Goal: Check status

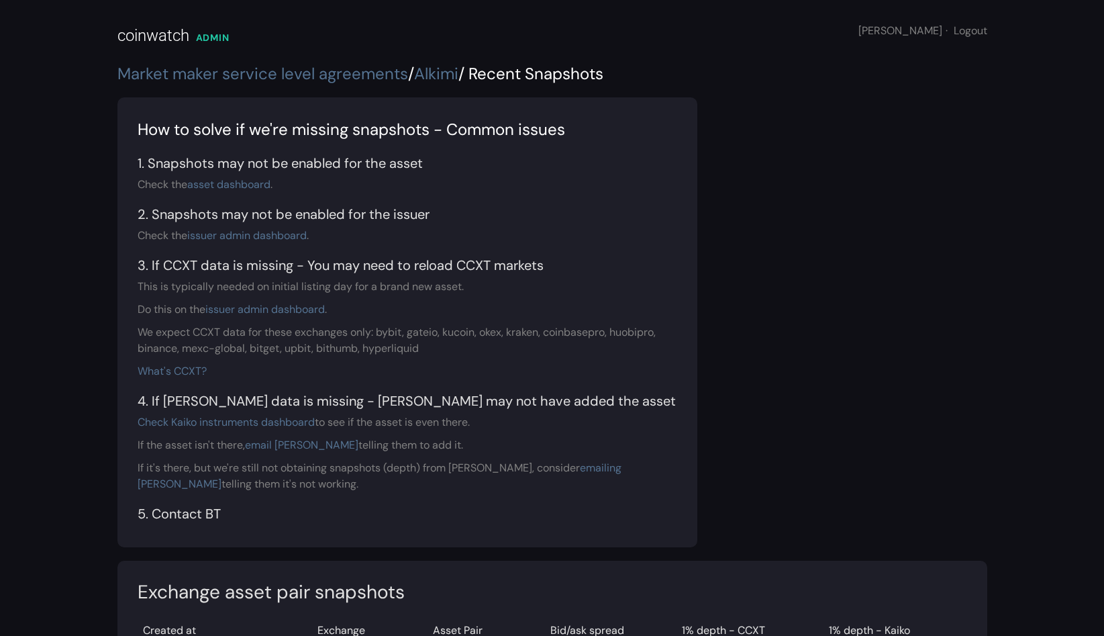
scroll to position [638, 0]
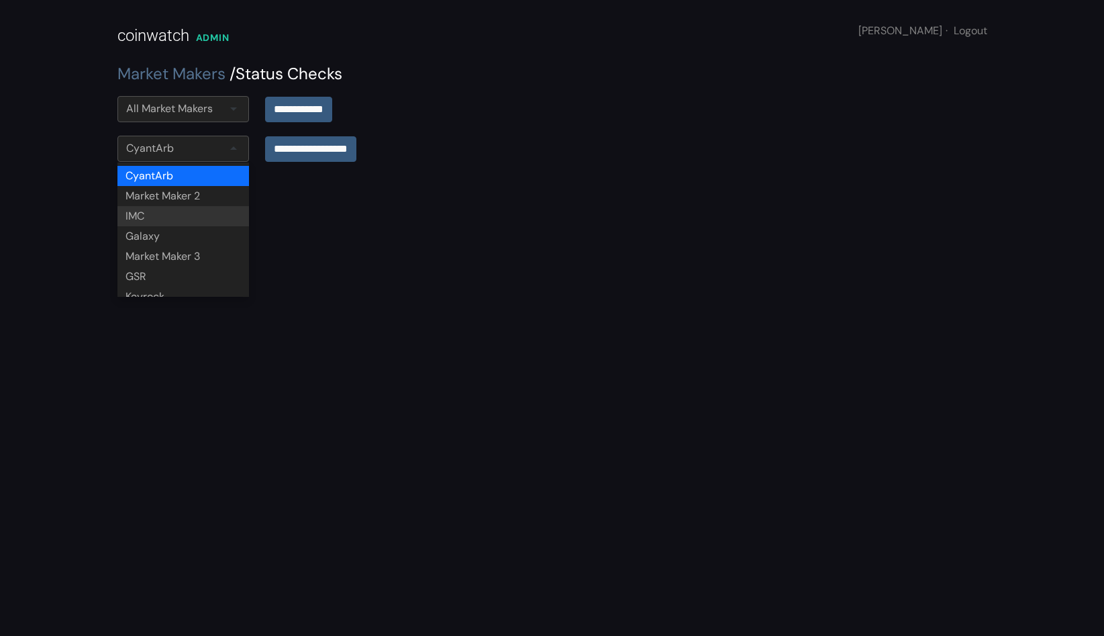
scroll to position [114, 0]
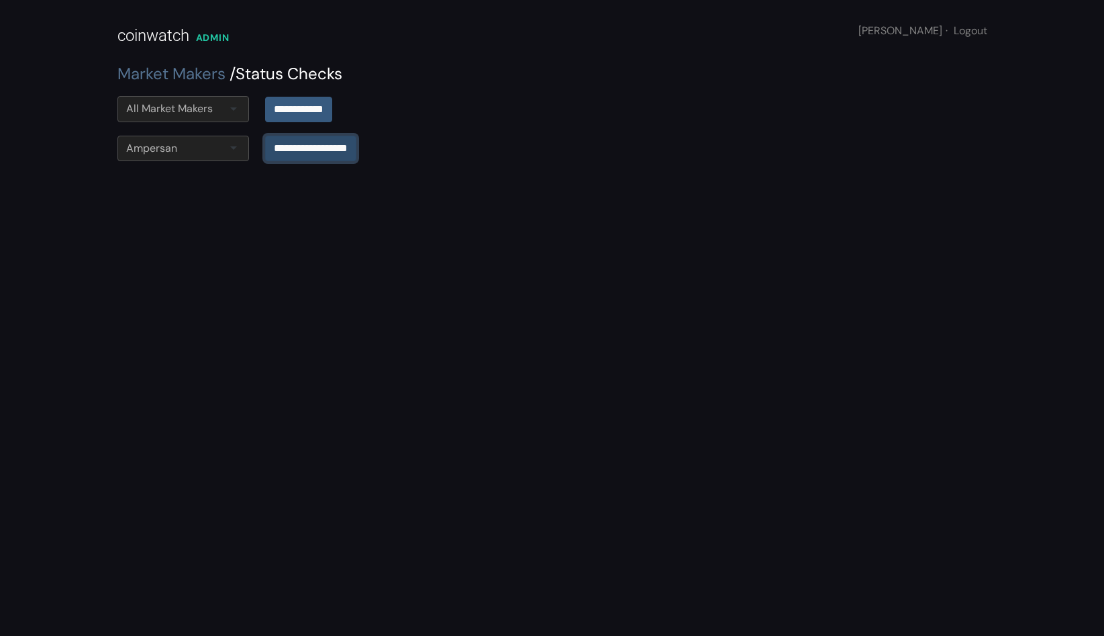
click at [309, 142] on input "**********" at bounding box center [310, 149] width 91 height 26
